Goal: Task Accomplishment & Management: Complete application form

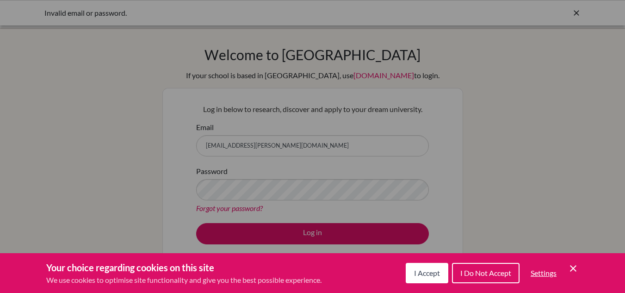
drag, startPoint x: 521, startPoint y: 77, endPoint x: 487, endPoint y: 197, distance: 125.0
click at [521, 77] on div "Cookie Preferences" at bounding box center [312, 146] width 625 height 293
click at [430, 273] on span "I Accept" at bounding box center [427, 272] width 26 height 9
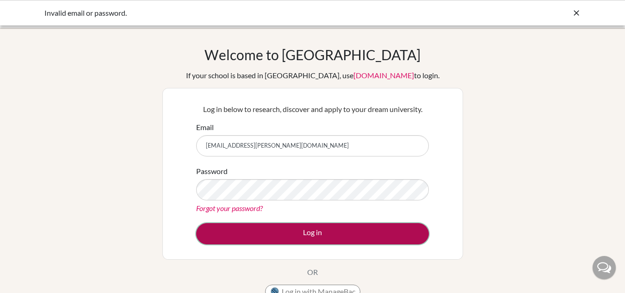
click at [302, 231] on button "Log in" at bounding box center [312, 233] width 233 height 21
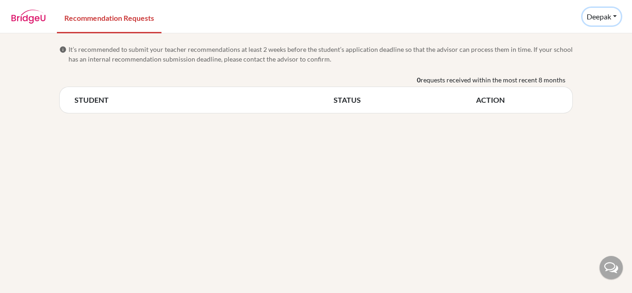
click at [601, 17] on button "Deepak" at bounding box center [601, 17] width 38 height 18
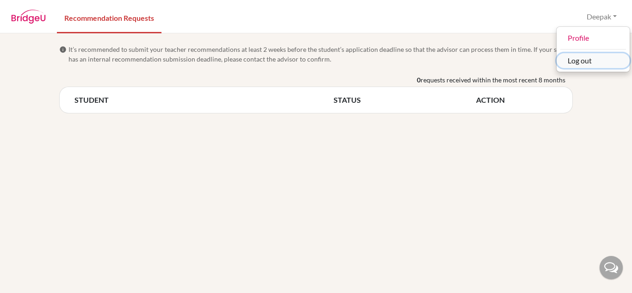
click at [574, 63] on button "Log out" at bounding box center [592, 60] width 73 height 15
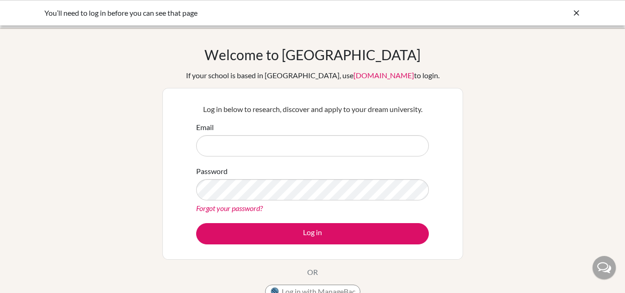
click at [577, 13] on icon at bounding box center [575, 12] width 9 height 9
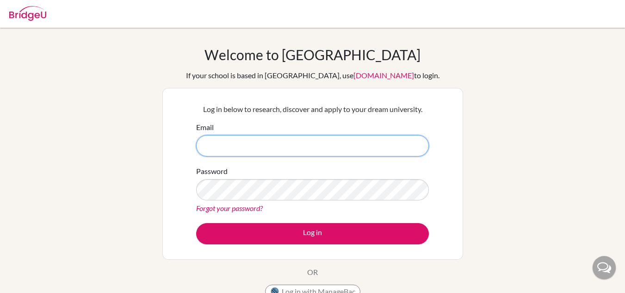
click at [285, 141] on input "Email" at bounding box center [312, 145] width 233 height 21
type input "[EMAIL_ADDRESS][PERSON_NAME][DOMAIN_NAME]"
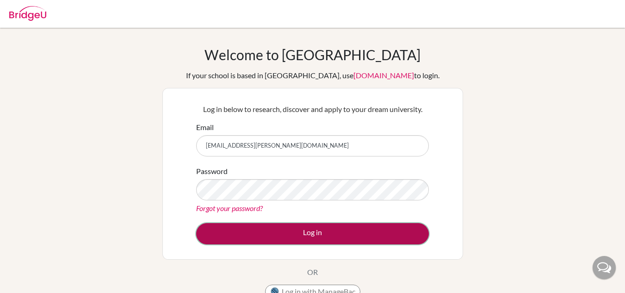
click at [295, 230] on button "Log in" at bounding box center [312, 233] width 233 height 21
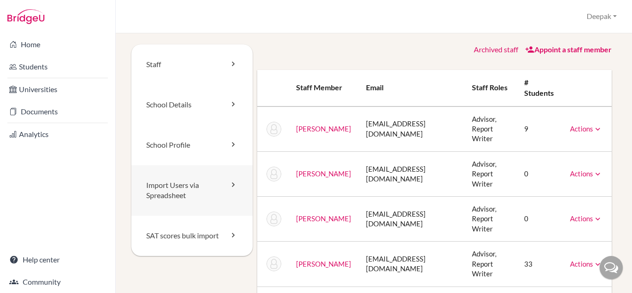
click at [186, 189] on link "Import Users via Spreadsheet" at bounding box center [191, 190] width 121 height 51
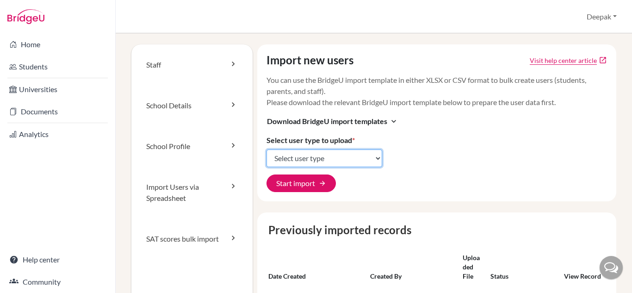
click at [376, 155] on select "Select user type Students Students and parents Parents Advisors Report writers" at bounding box center [324, 158] width 116 height 18
select select "students"
click at [266, 149] on select "Select user type Students Students and parents Parents Advisors Report writers" at bounding box center [324, 158] width 116 height 18
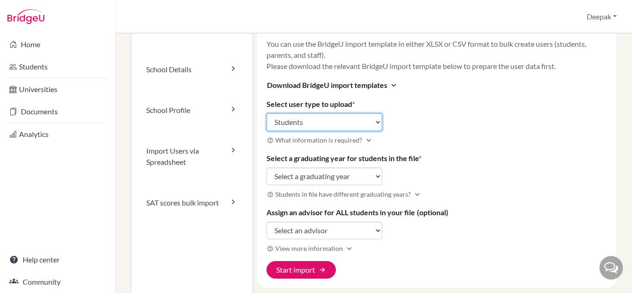
scroll to position [37, 0]
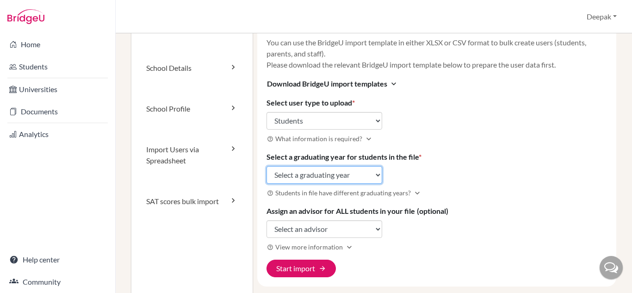
click at [377, 175] on select "Select a graduating year [DATE] 2025 2026 2027 2028 2029" at bounding box center [324, 175] width 116 height 18
select select "2028"
click at [266, 166] on select "Select a graduating year 2024 2025 2026 2027 2028 2029" at bounding box center [324, 175] width 116 height 18
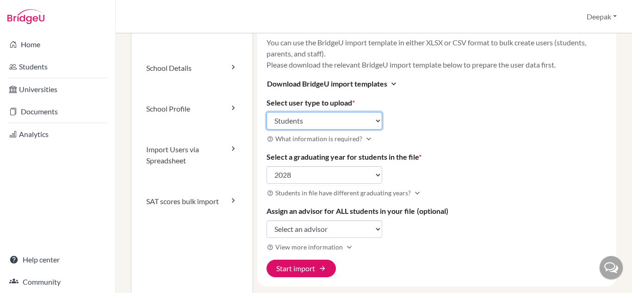
click at [375, 116] on select "Select user type Students Students and parents Parents Advisors Report writers" at bounding box center [324, 121] width 116 height 18
click at [266, 112] on select "Select user type Students Students and parents Parents Advisors Report writers" at bounding box center [324, 121] width 116 height 18
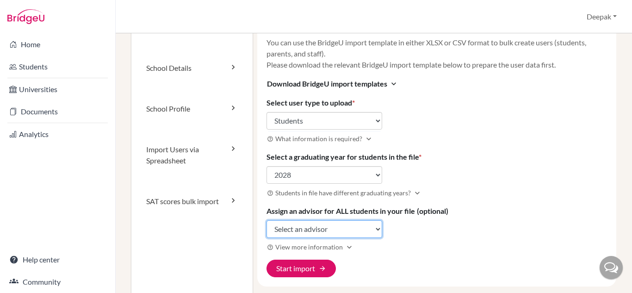
click at [376, 229] on select "Select an advisor Sandeep Ghosh Sharu Jacob Francis Okechukwu Komal Singh Deepa…" at bounding box center [324, 229] width 116 height 18
select select "431728"
click at [266, 220] on select "Select an advisor Sandeep Ghosh Sharu Jacob Francis Okechukwu Komal Singh Deepa…" at bounding box center [324, 229] width 116 height 18
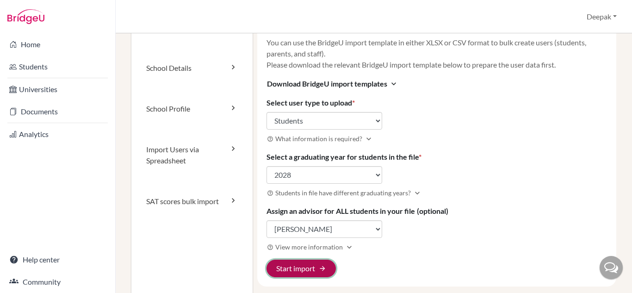
click at [311, 267] on button "Start import arrow_forward" at bounding box center [300, 268] width 69 height 18
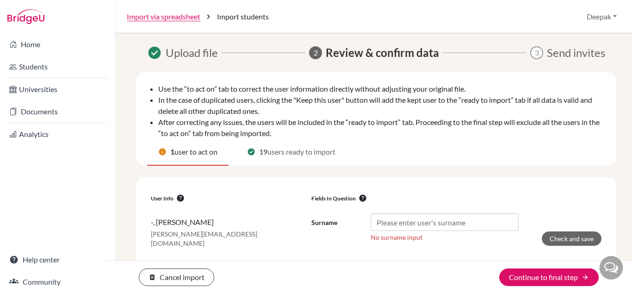
scroll to position [5, 0]
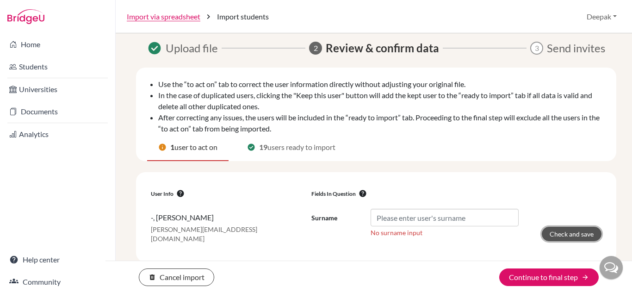
click at [550, 232] on button "Check and save" at bounding box center [571, 234] width 60 height 14
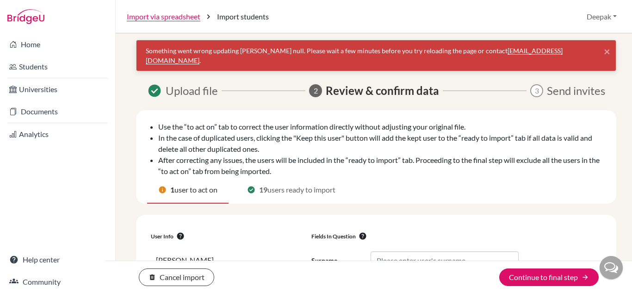
scroll to position [37, 0]
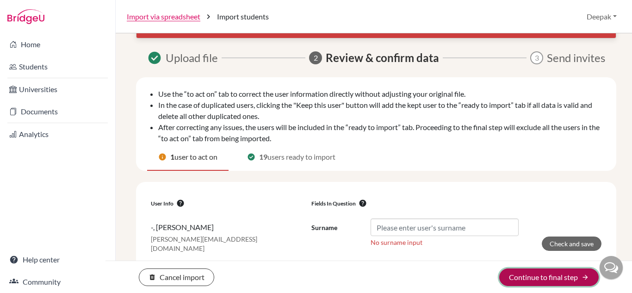
click at [518, 277] on button "Continue to final step arrow_forward" at bounding box center [548, 277] width 99 height 18
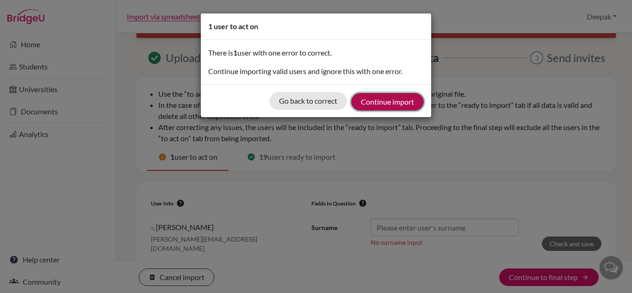
click at [393, 100] on button "Continue import" at bounding box center [387, 102] width 73 height 18
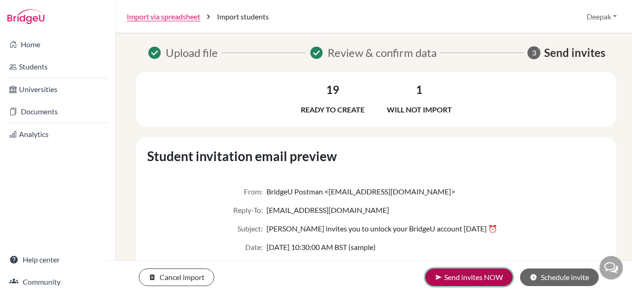
click at [471, 277] on button "send Send invites NOW" at bounding box center [468, 277] width 87 height 18
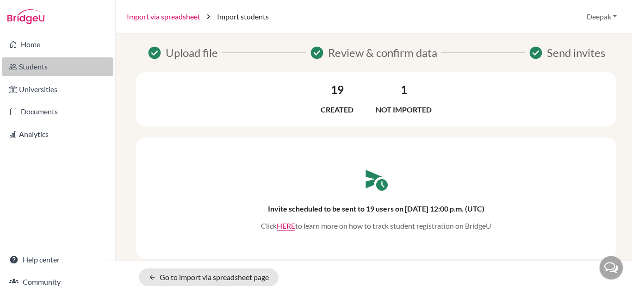
click at [40, 67] on link "Students" at bounding box center [57, 66] width 111 height 18
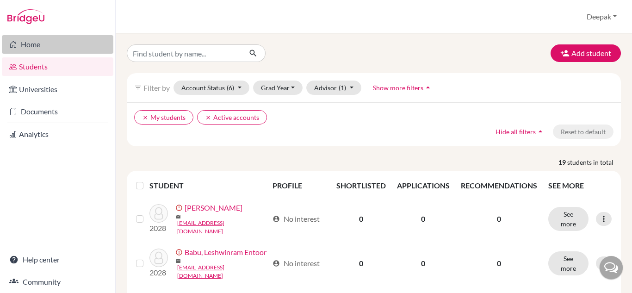
click at [23, 46] on link "Home" at bounding box center [57, 44] width 111 height 18
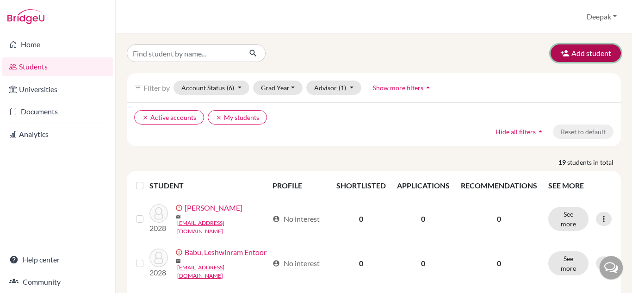
click at [575, 55] on button "Add student" at bounding box center [585, 53] width 70 height 18
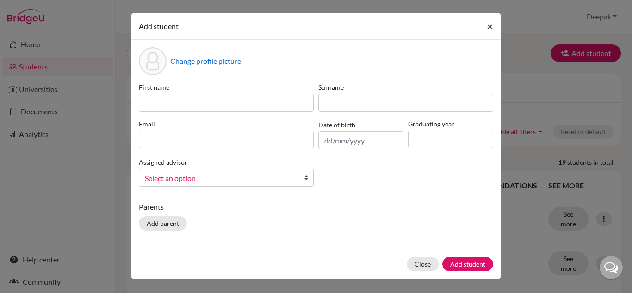
click at [485, 29] on button "×" at bounding box center [489, 26] width 21 height 26
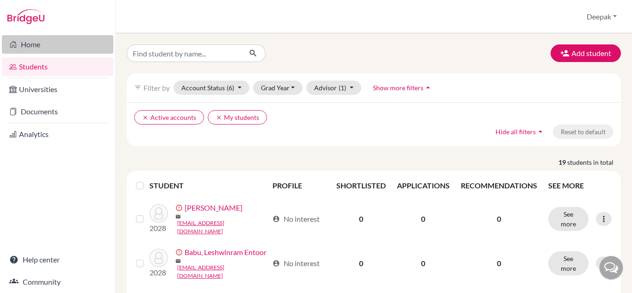
click at [21, 40] on link "Home" at bounding box center [57, 44] width 111 height 18
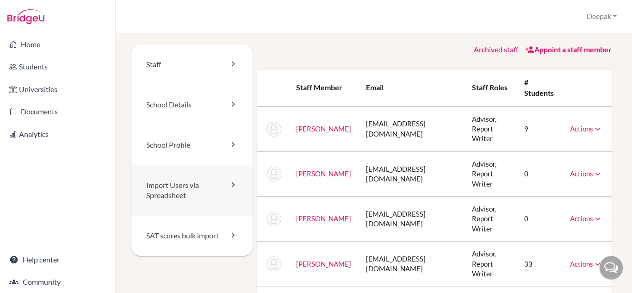
click at [167, 191] on link "Import Users via Spreadsheet" at bounding box center [191, 190] width 121 height 51
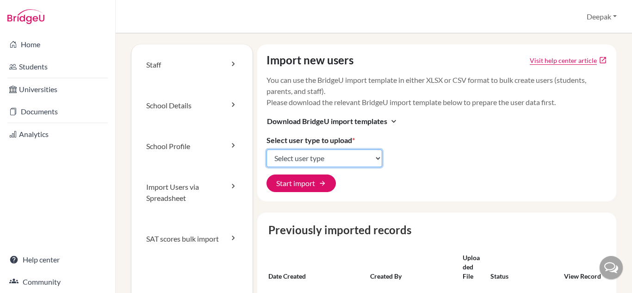
click at [375, 158] on select "Select user type Students Students and parents Parents Advisors Report writers" at bounding box center [324, 158] width 116 height 18
select select "students"
click at [266, 149] on select "Select user type Students Students and parents Parents Advisors Report writers" at bounding box center [324, 158] width 116 height 18
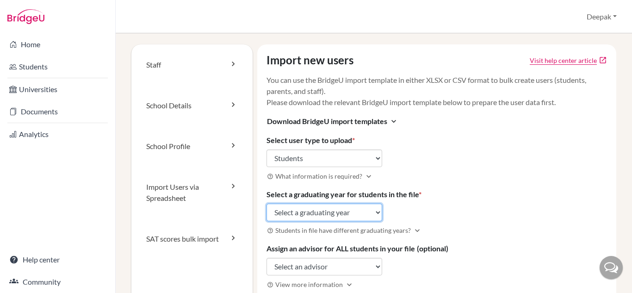
click at [376, 211] on select "Select a graduating year [DATE] 2025 2026 2027 2028 2029" at bounding box center [324, 212] width 116 height 18
select select "2029"
click at [266, 203] on select "Select a graduating year [DATE] 2025 2026 2027 2028 2029" at bounding box center [324, 212] width 116 height 18
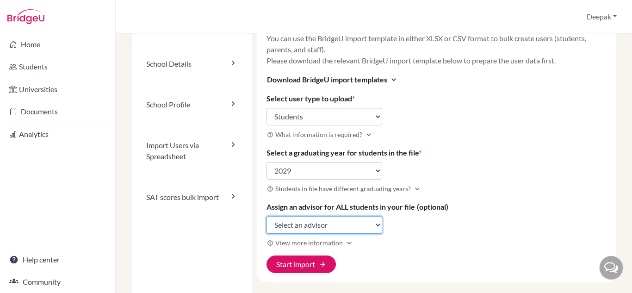
click at [375, 226] on select "Select an advisor Sandeep Ghosh Sharu Jacob Francis Okechukwu Komal Singh Deepa…" at bounding box center [324, 225] width 116 height 18
select select "431728"
click at [266, 216] on select "Select an advisor Sandeep Ghosh Sharu Jacob Francis Okechukwu Komal Singh Deepa…" at bounding box center [324, 225] width 116 height 18
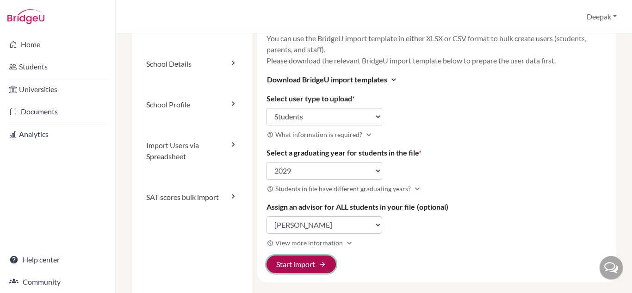
click at [301, 264] on button "Start import arrow_forward" at bounding box center [300, 264] width 69 height 18
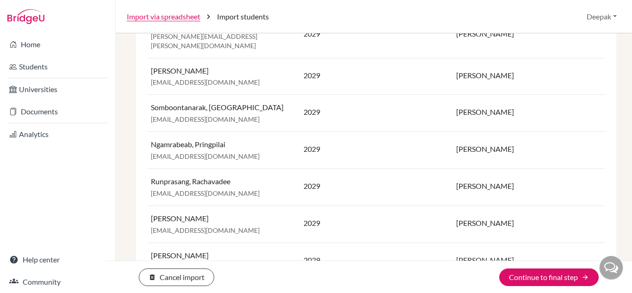
scroll to position [579, 0]
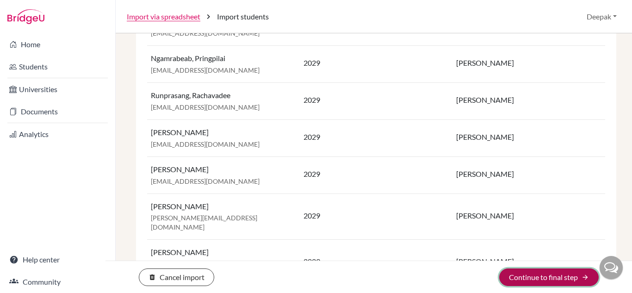
click at [533, 274] on button "Continue to final step arrow_forward" at bounding box center [548, 277] width 99 height 18
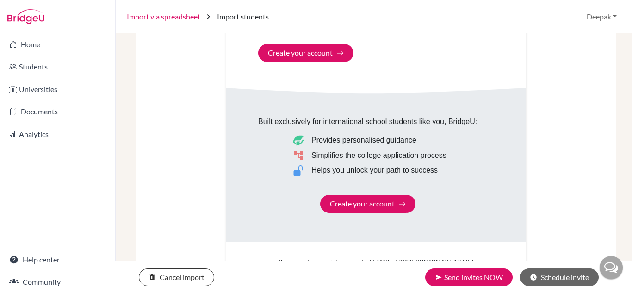
scroll to position [619, 0]
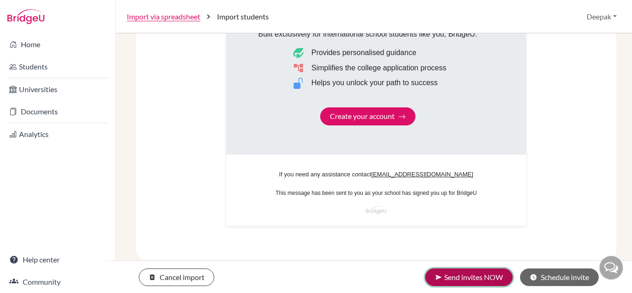
click at [464, 274] on button "send Send invites NOW" at bounding box center [468, 277] width 87 height 18
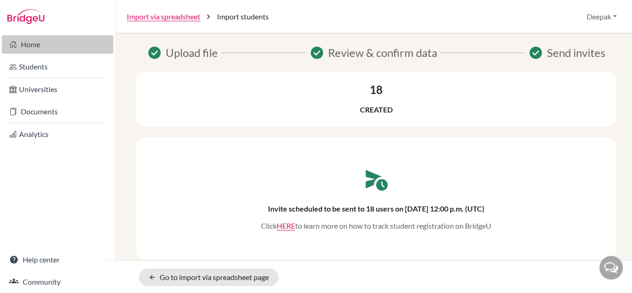
click at [32, 46] on link "Home" at bounding box center [57, 44] width 111 height 18
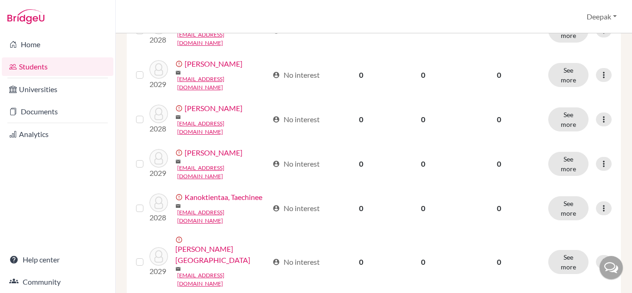
scroll to position [780, 0]
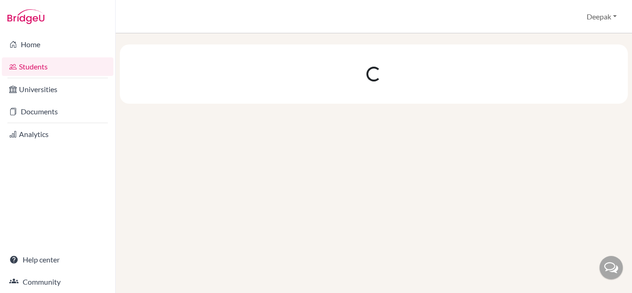
scroll to position [0, 0]
